Goal: Browse casually: Explore the website without a specific task or goal

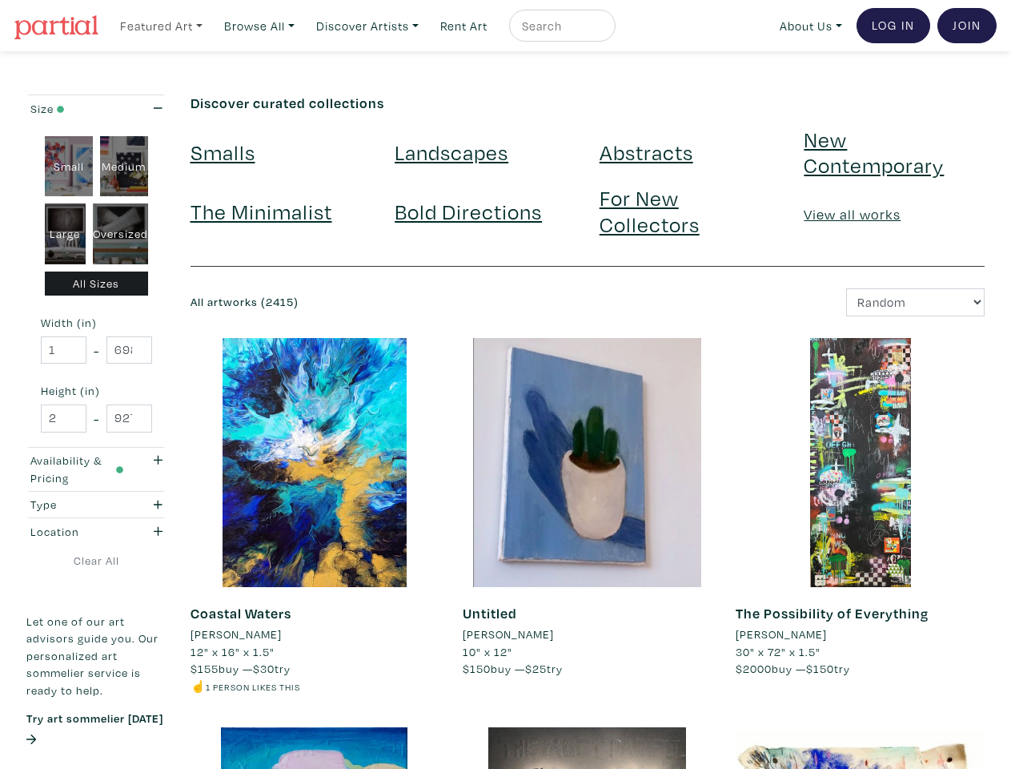
click at [163, 25] on link "Featured Art" at bounding box center [161, 26] width 97 height 33
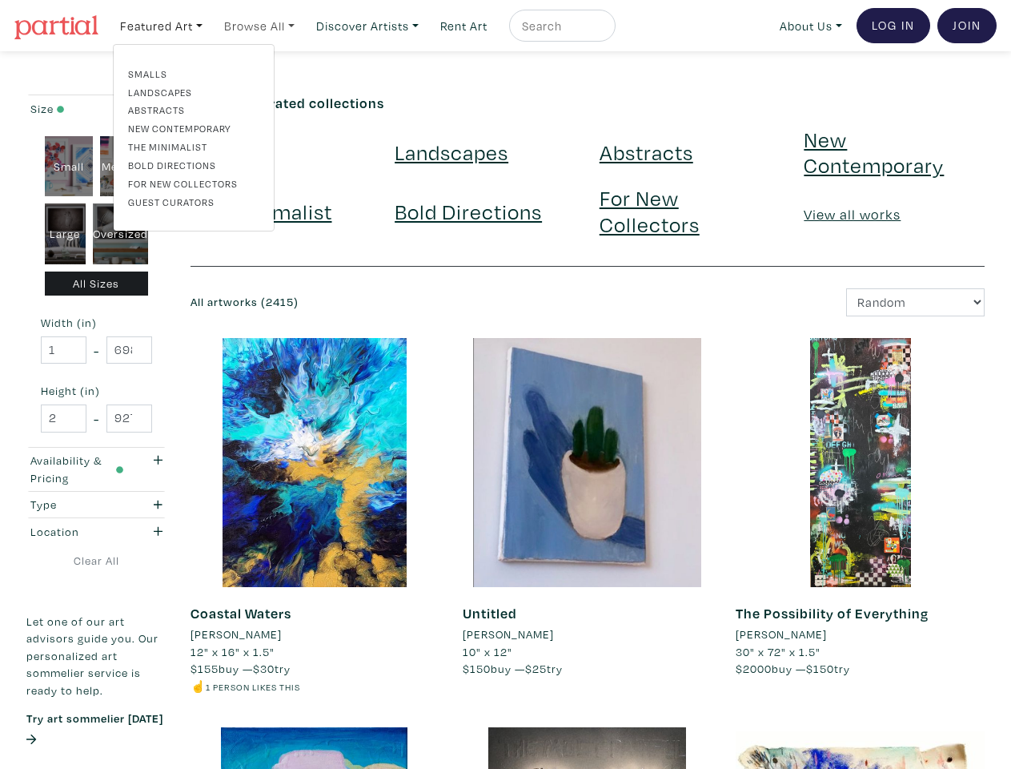
click at [264, 25] on link "Browse All" at bounding box center [259, 26] width 85 height 33
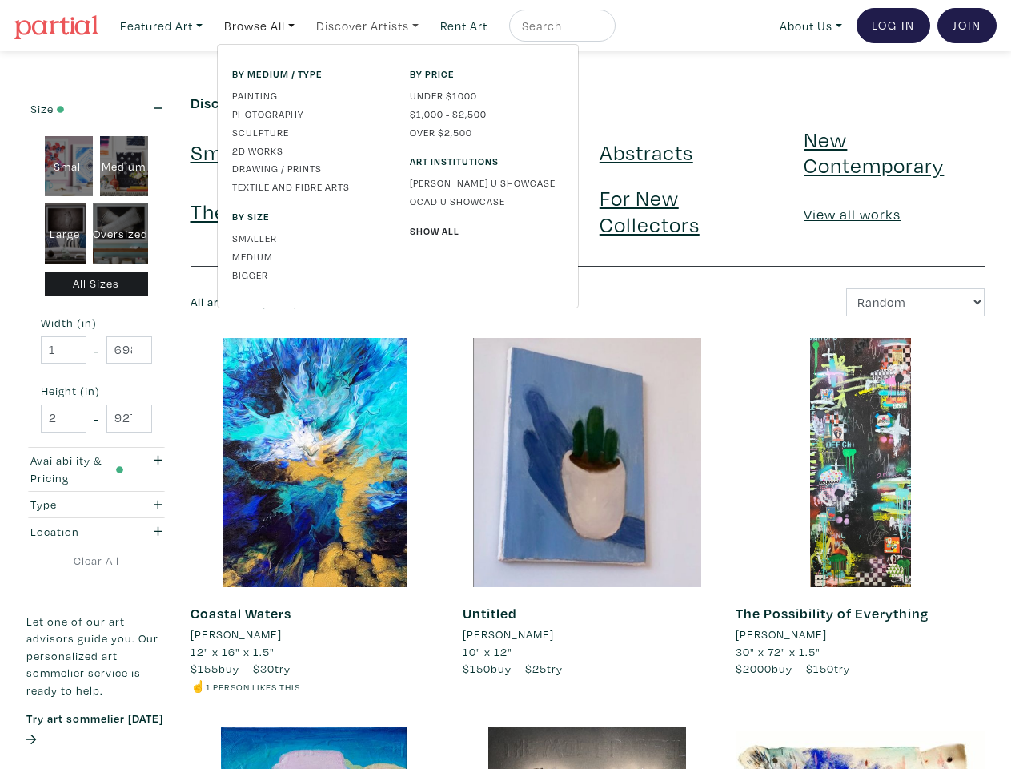
click at [376, 25] on link "Discover Artists" at bounding box center [367, 26] width 117 height 33
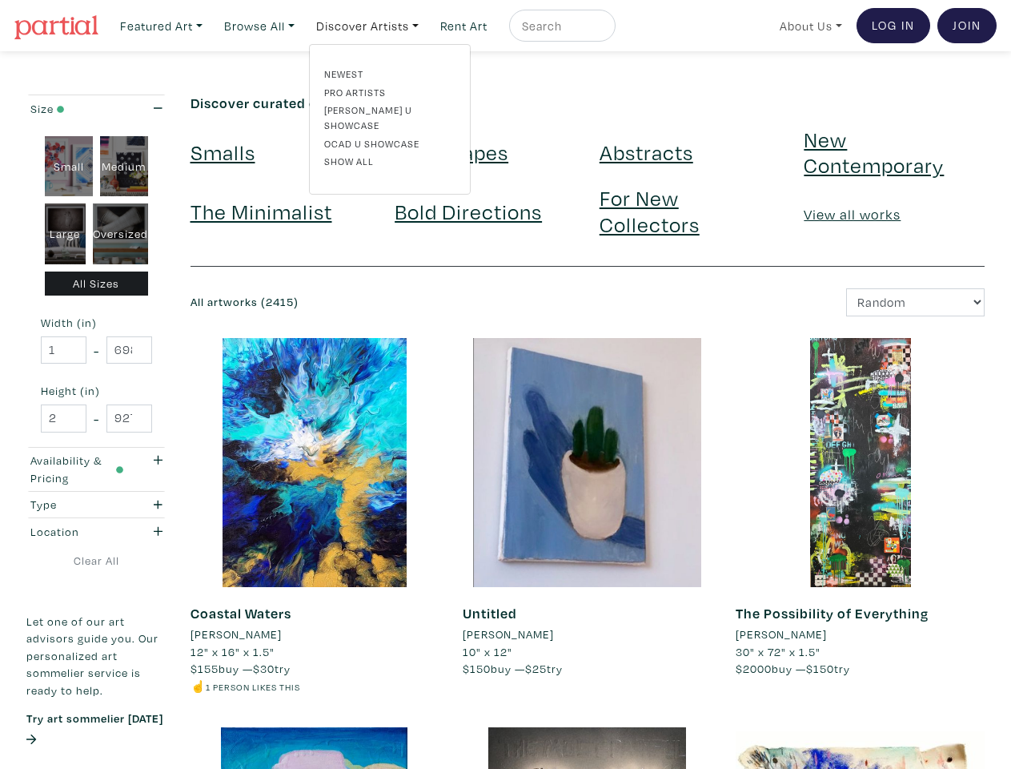
click at [808, 25] on link "About Us" at bounding box center [811, 26] width 77 height 33
